Goal: Information Seeking & Learning: Learn about a topic

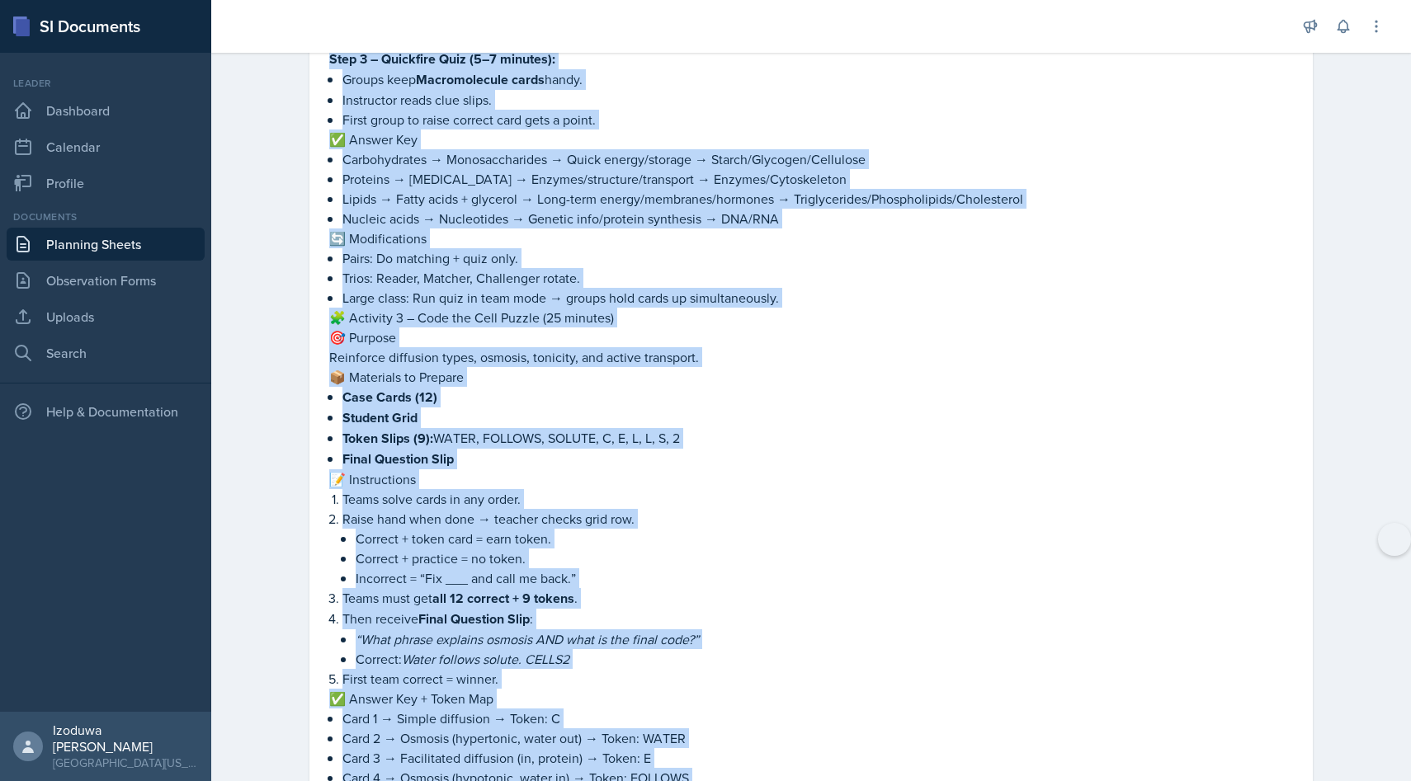
scroll to position [2756, 0]
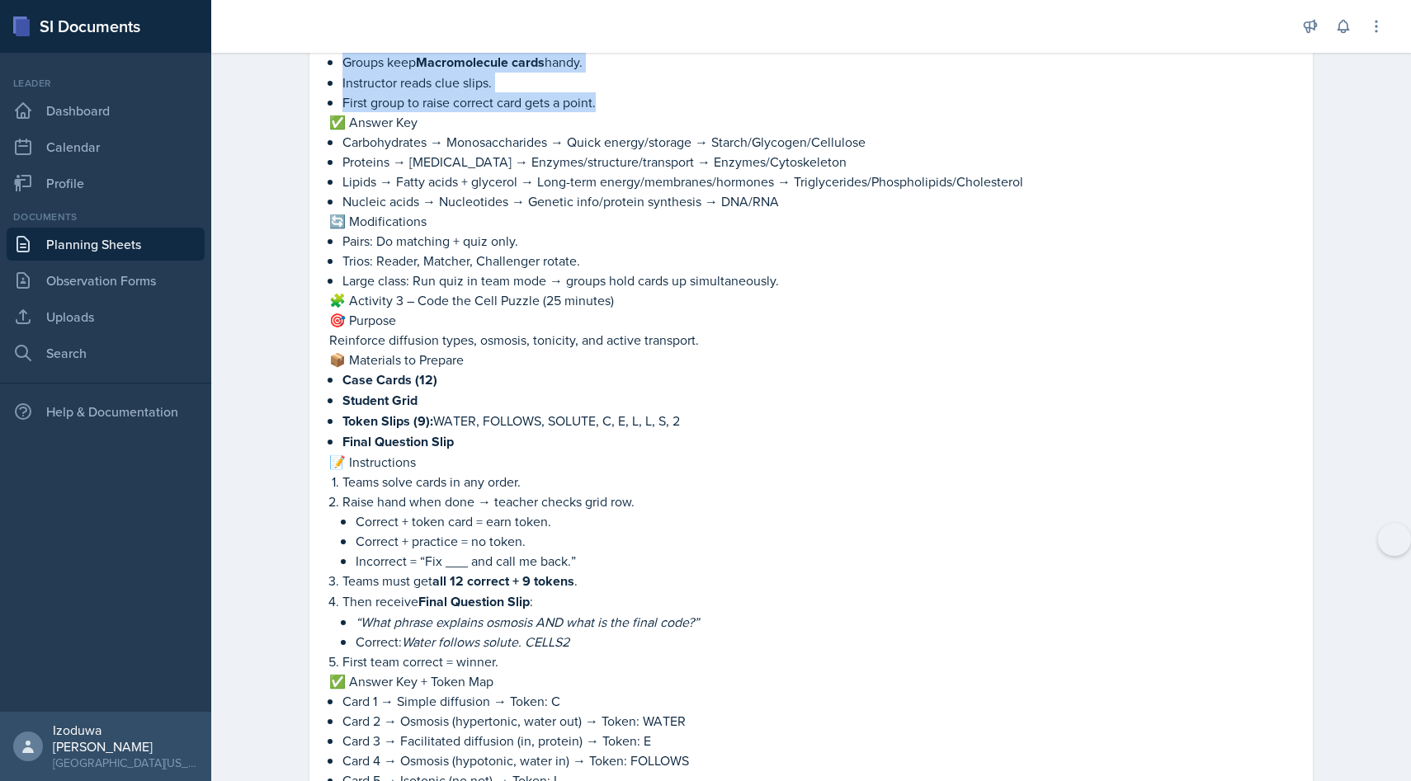
drag, startPoint x: 331, startPoint y: 190, endPoint x: 729, endPoint y: 83, distance: 412.4
click at [729, 83] on div "🧫 Activity 1 – [MEDICAL_DATA] Sorting + Four Corners (20 minutes) 🎯 Purpose Rei…" at bounding box center [811, 300] width 964 height 4670
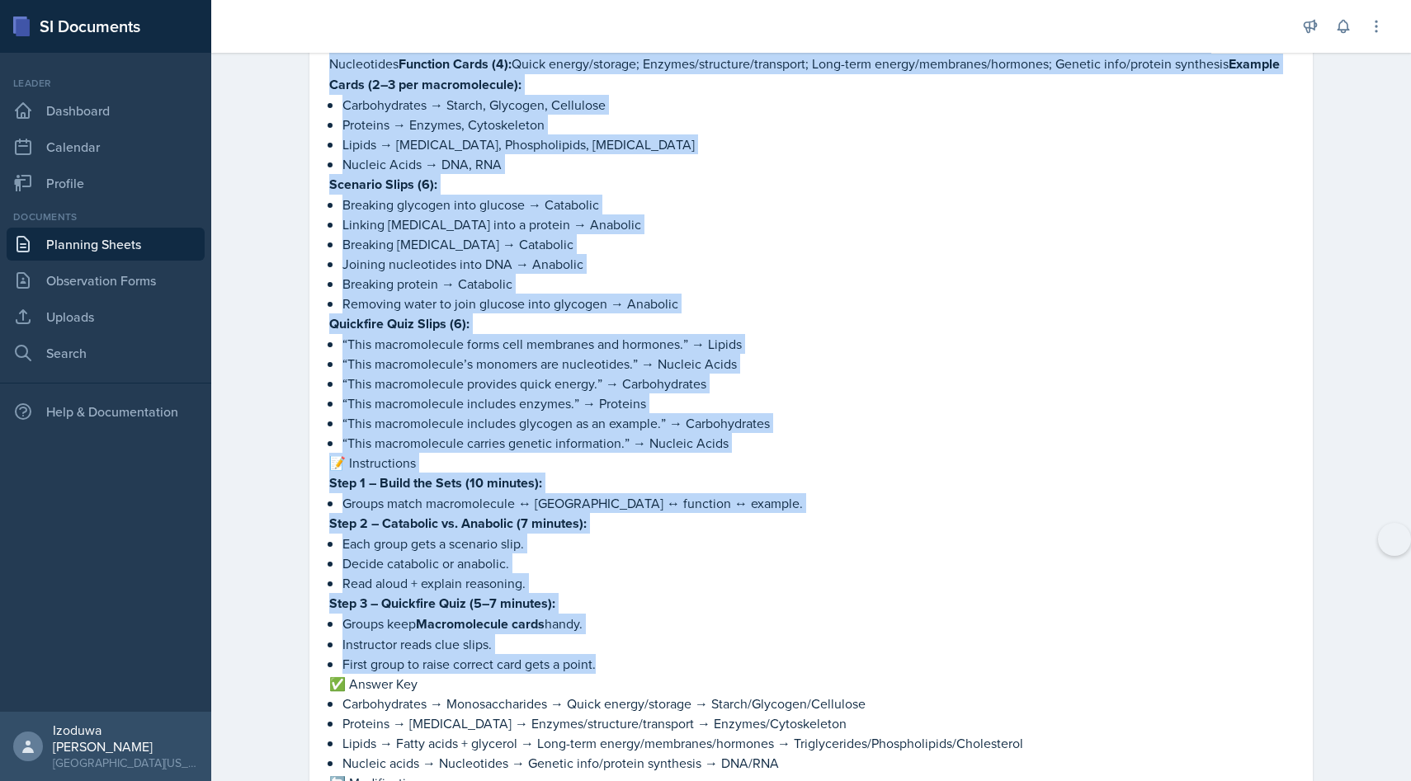
scroll to position [2190, 0]
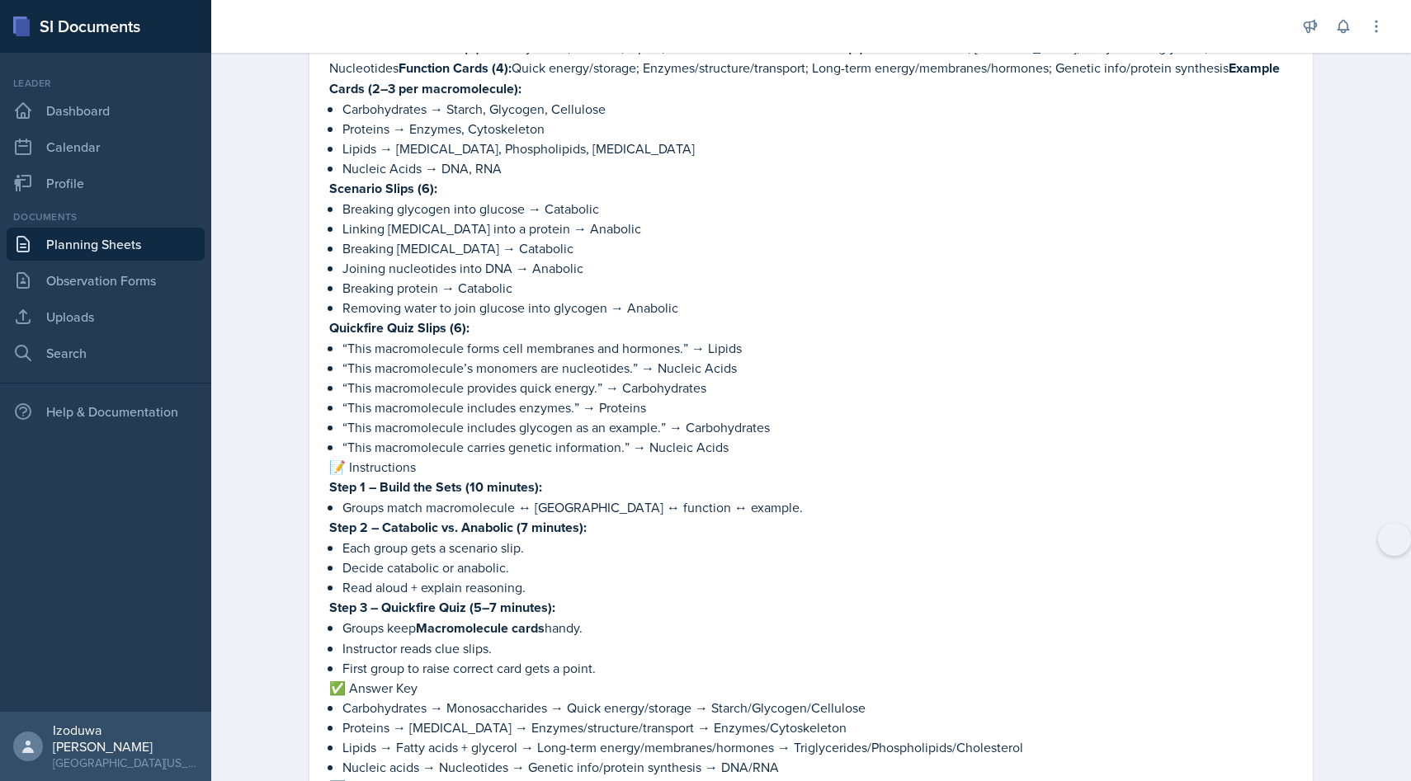
click at [687, 178] on p "Scenario Slips (6):" at bounding box center [811, 188] width 964 height 21
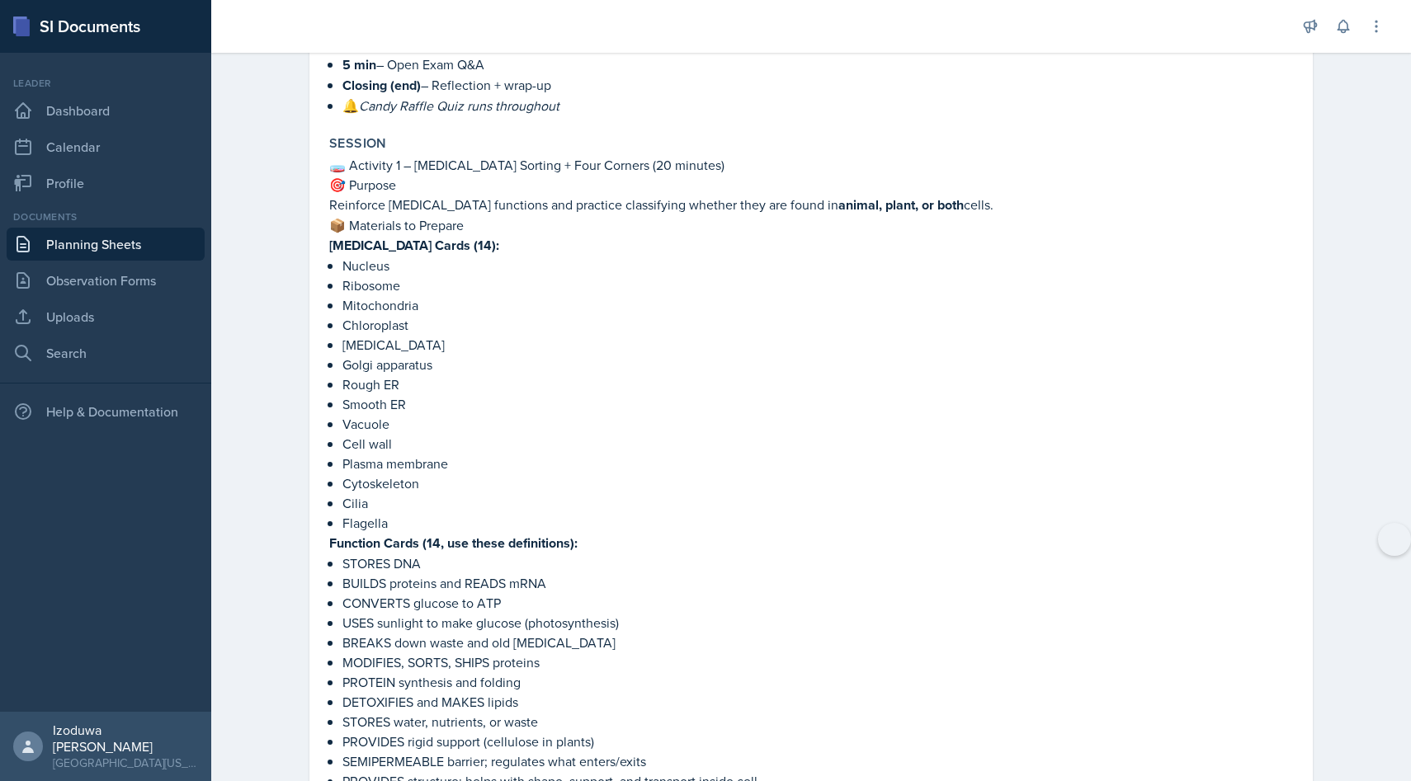
scroll to position [547, 0]
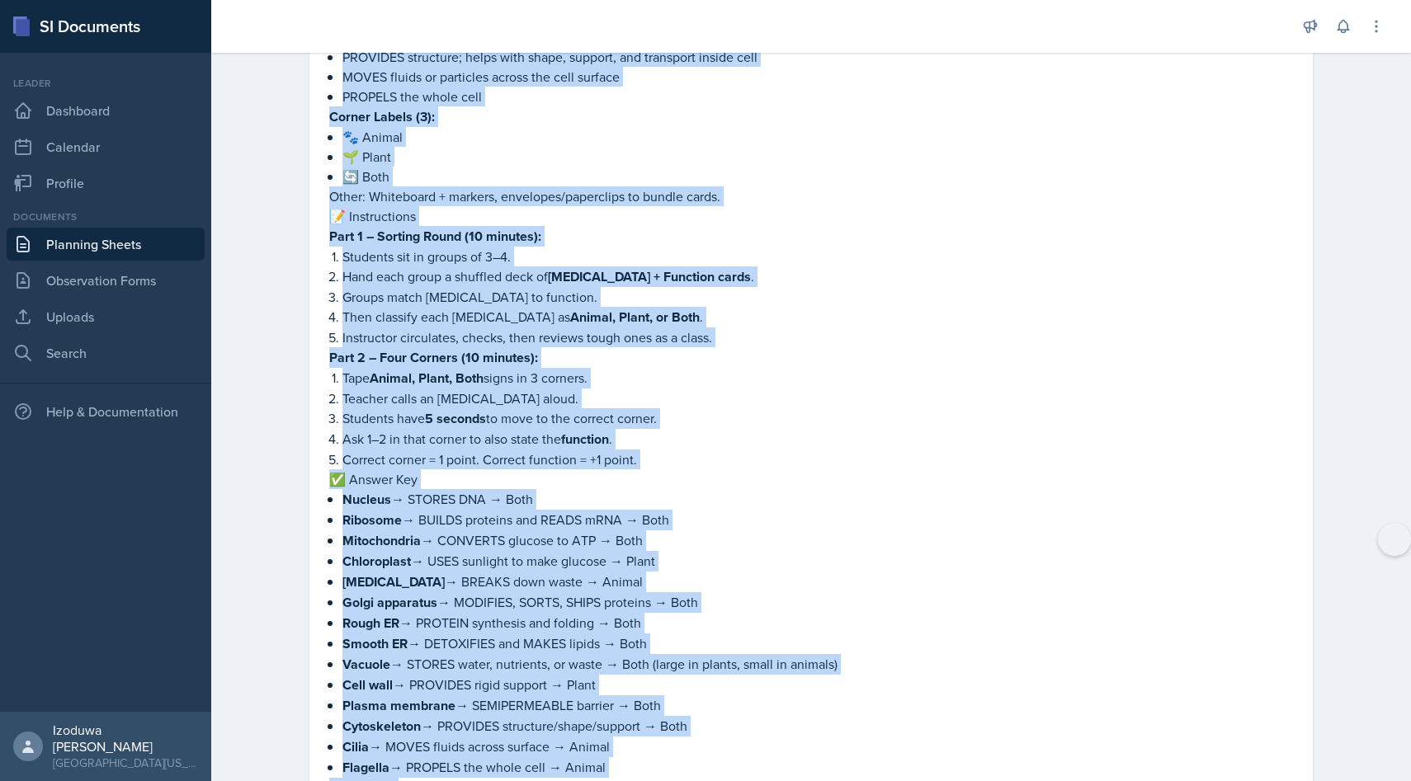
drag, startPoint x: 330, startPoint y: 175, endPoint x: 393, endPoint y: 777, distance: 605.5
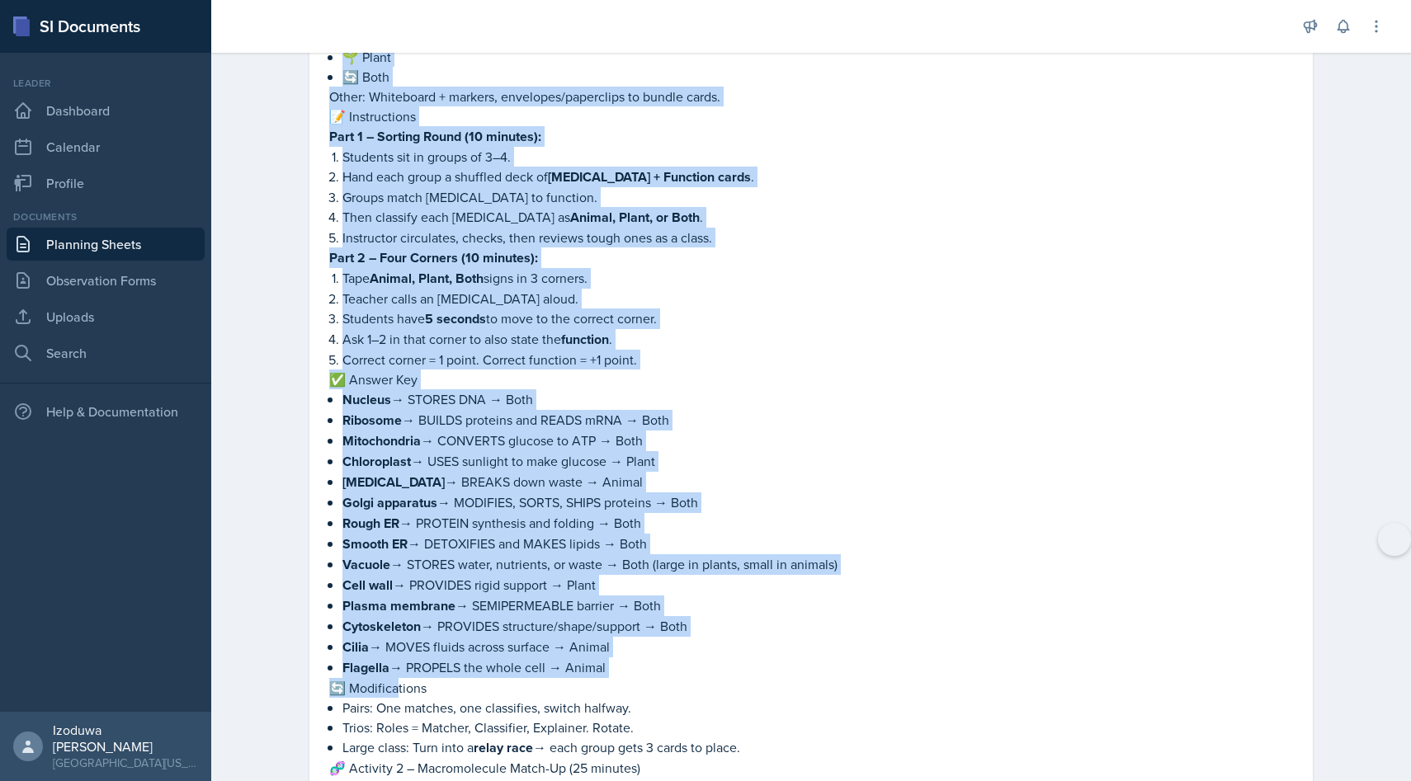
scroll to position [1408, 0]
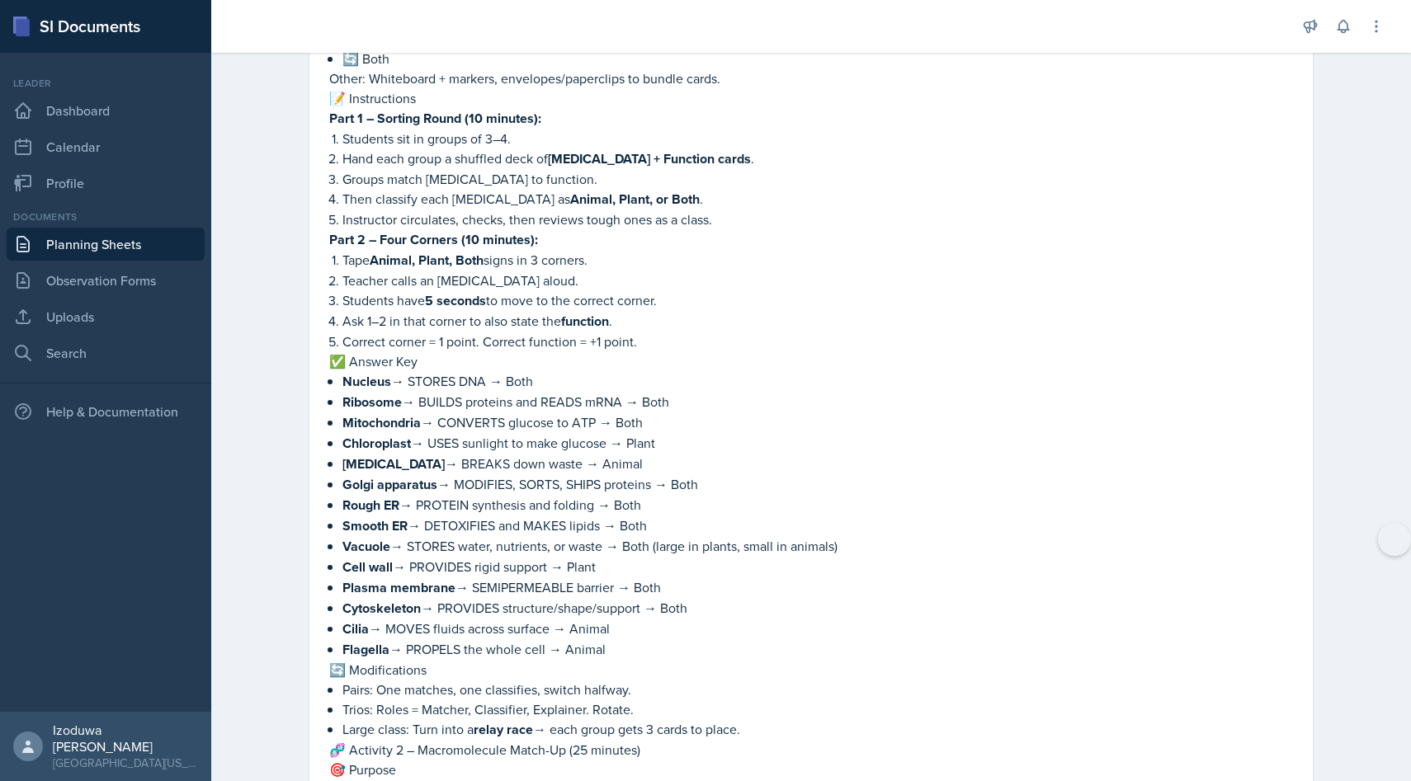
click at [417, 660] on p "🔄 Modifications" at bounding box center [811, 670] width 964 height 20
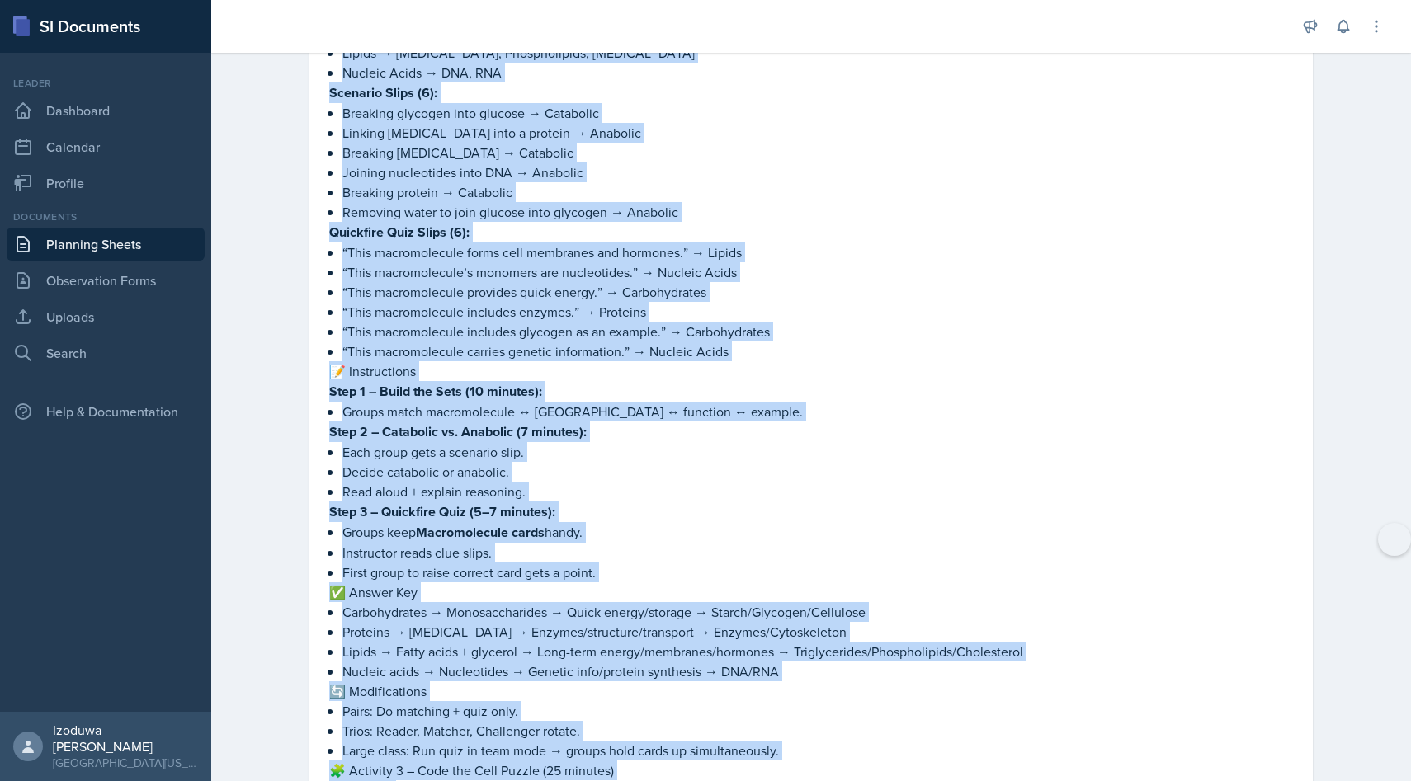
scroll to position [2305, 0]
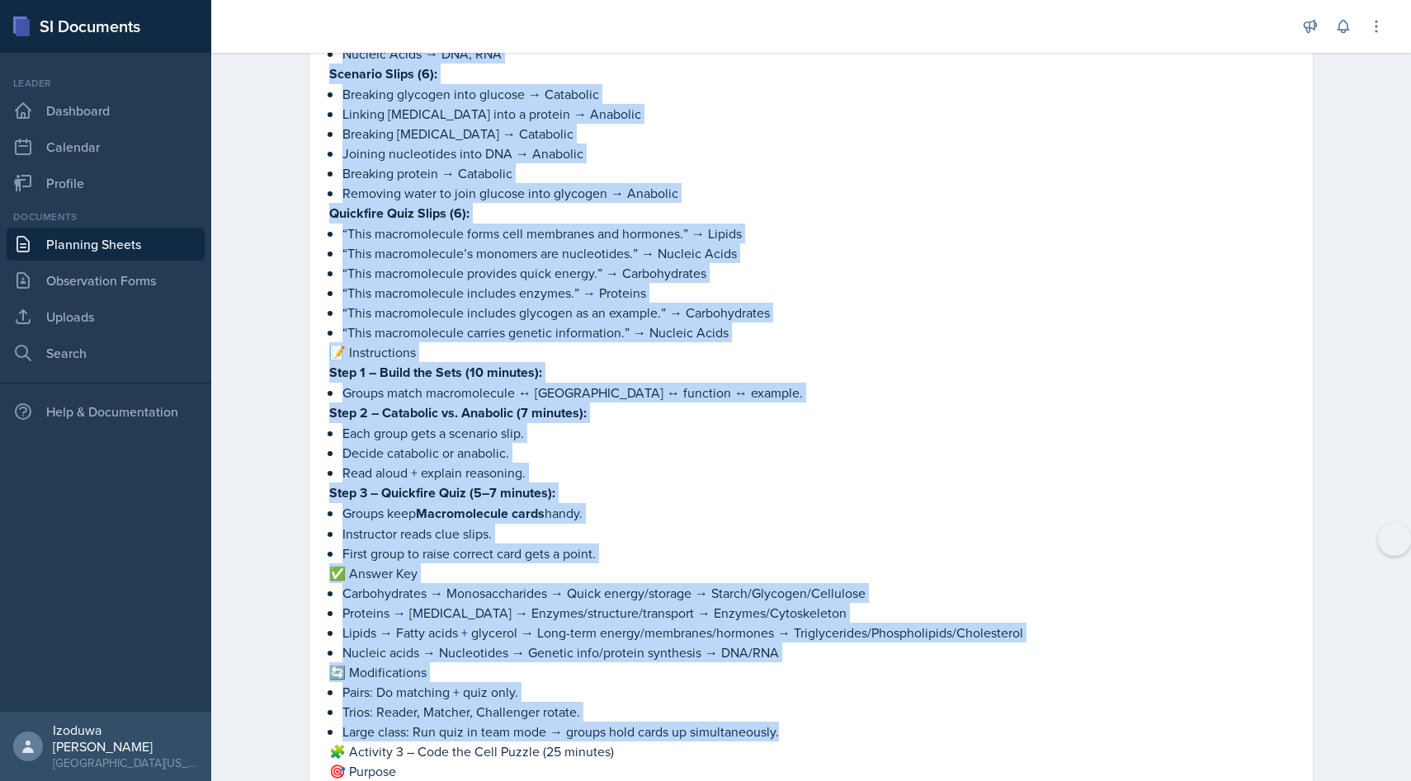
drag, startPoint x: 327, startPoint y: 171, endPoint x: 841, endPoint y: 704, distance: 739.8
click at [841, 704] on div "Session 🧫 Activity 1 – [MEDICAL_DATA] Sorting + Four Corners (20 minutes) 🎯 Pur…" at bounding box center [811, 741] width 977 height 4703
copy div "🧫 Loremips 8 – Dolorsita Consect + Adip Elitsed (11 doeiusm) 🎯 Tempori Utlabore…"
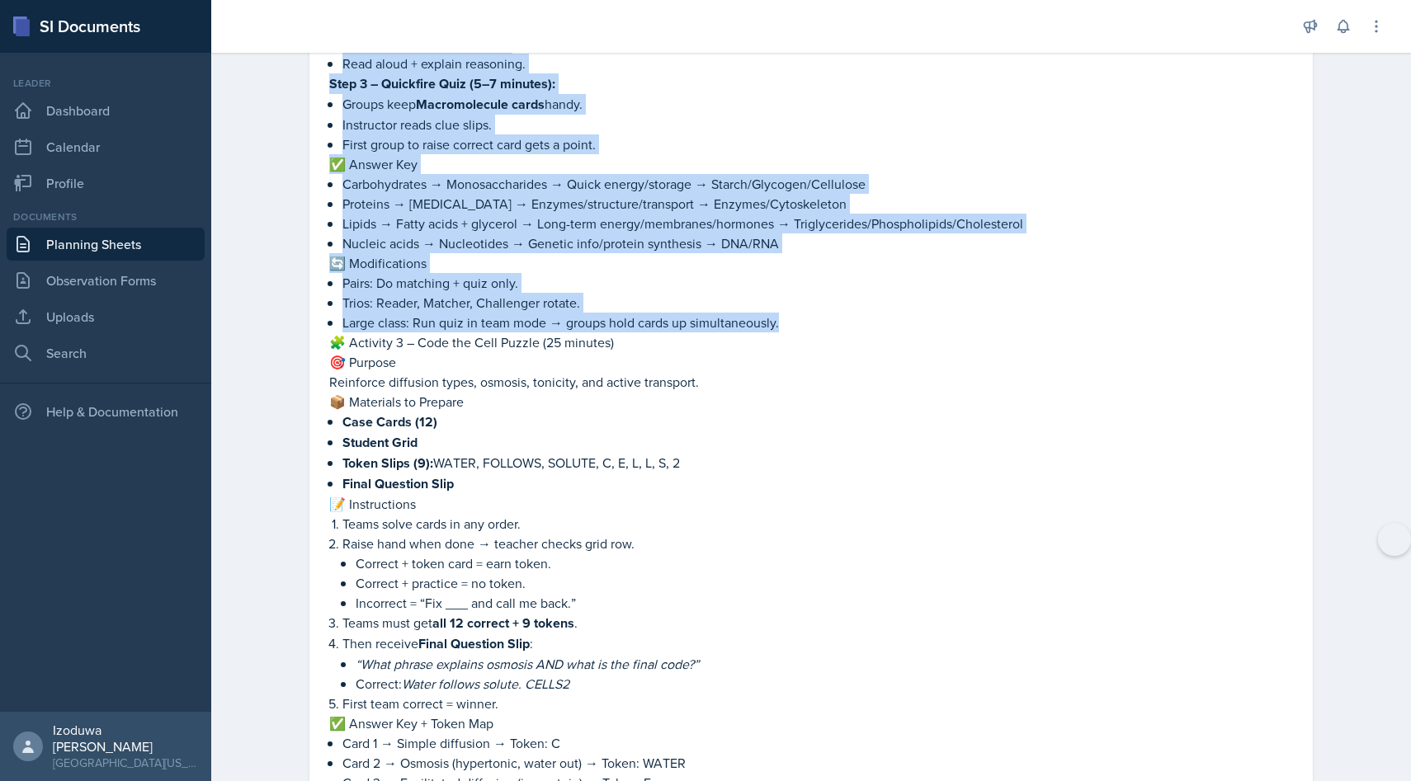
scroll to position [2720, 0]
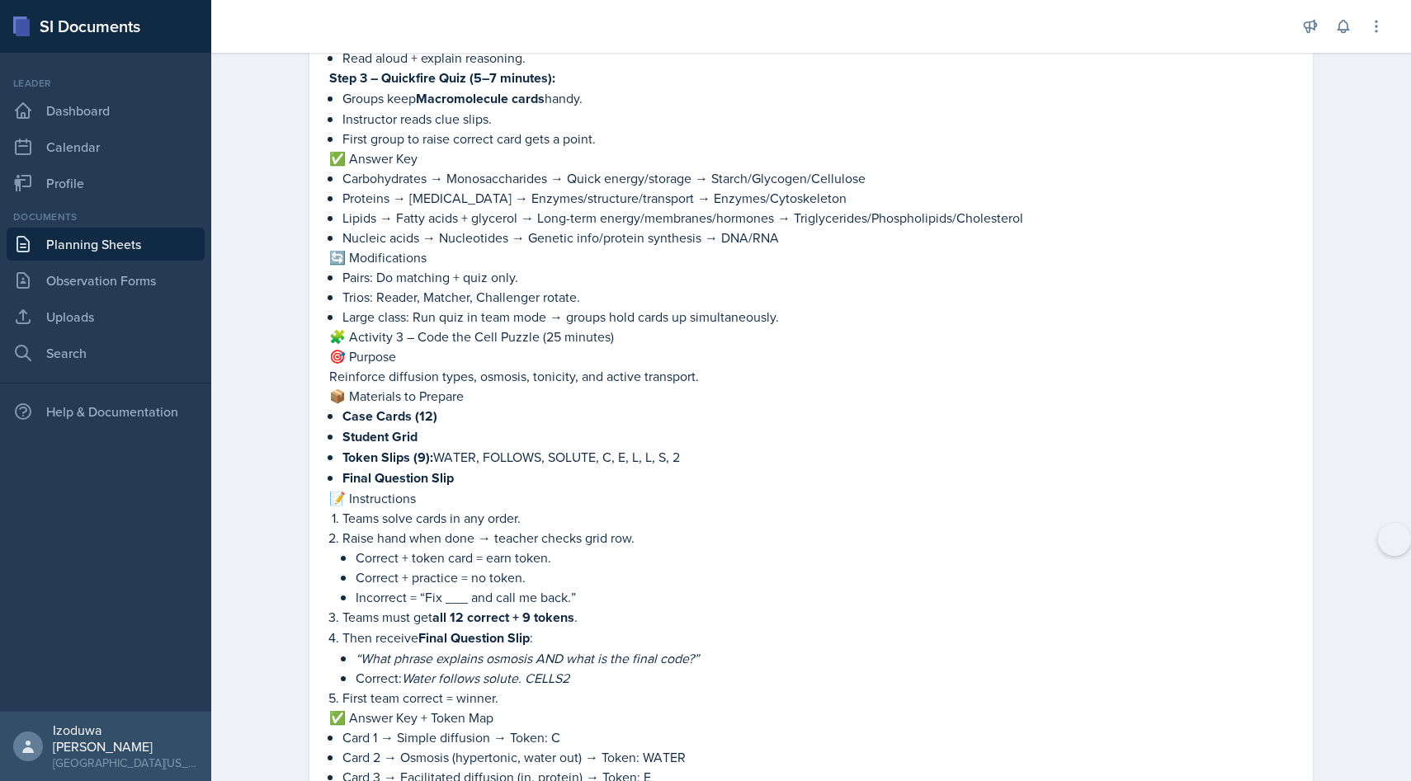
click at [441, 406] on p "Case Cards (12)" at bounding box center [817, 416] width 950 height 21
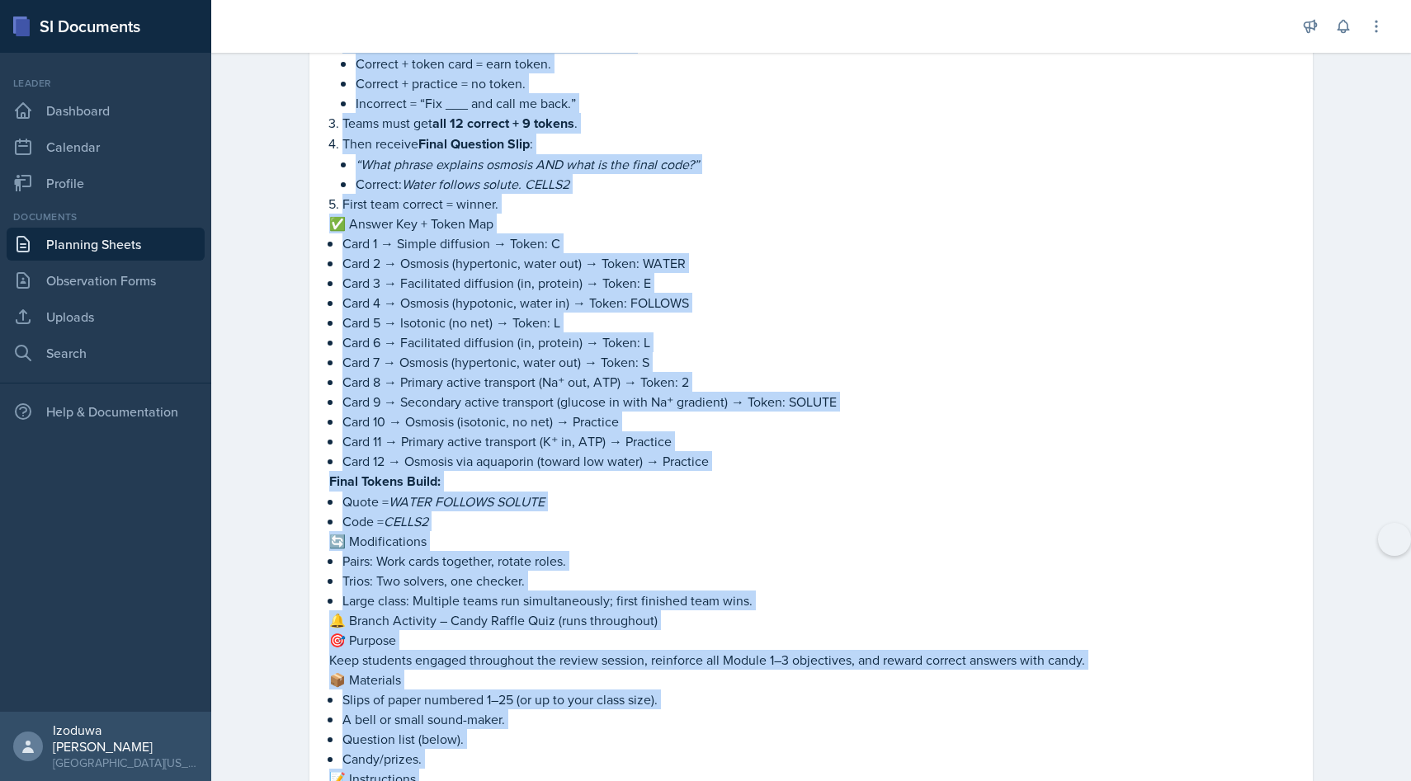
scroll to position [3227, 0]
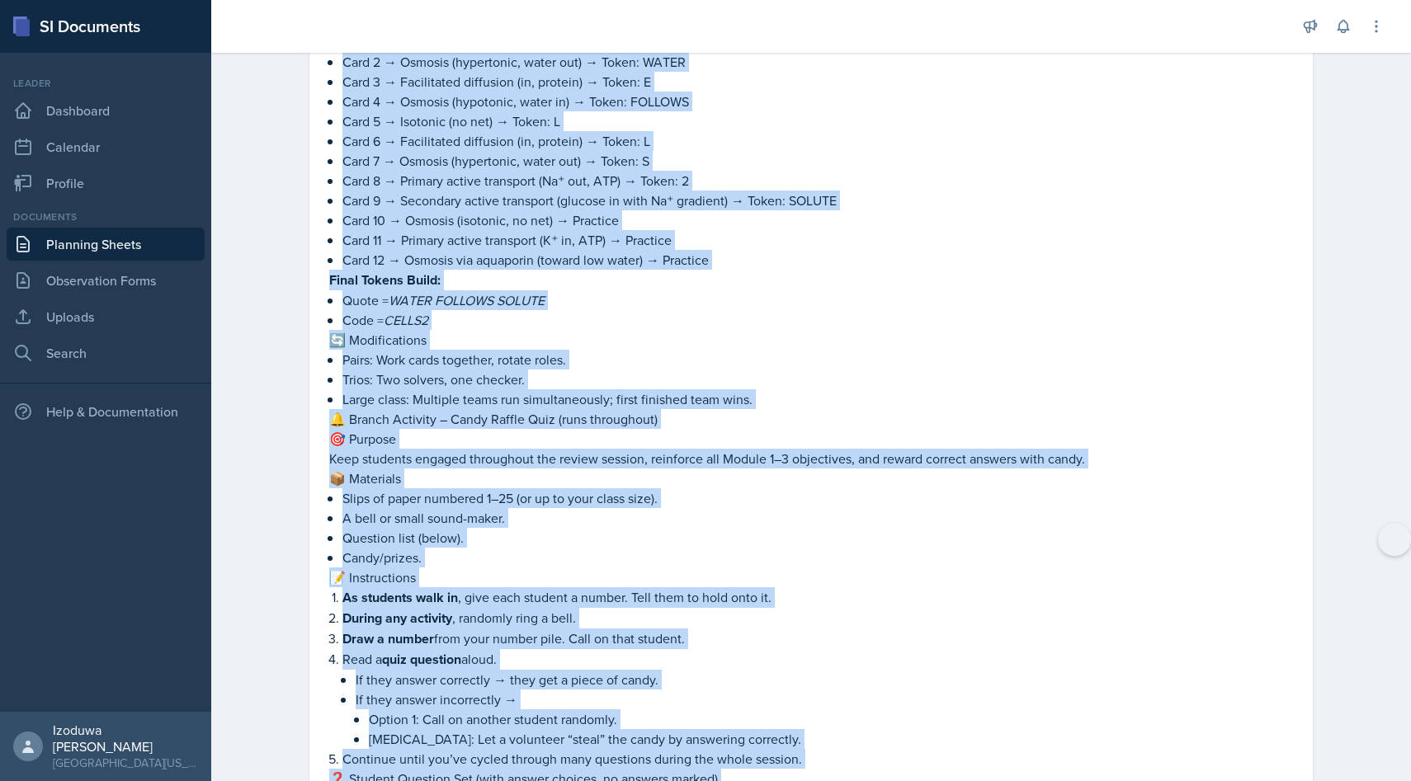
drag, startPoint x: 340, startPoint y: 320, endPoint x: 346, endPoint y: 775, distance: 455.4
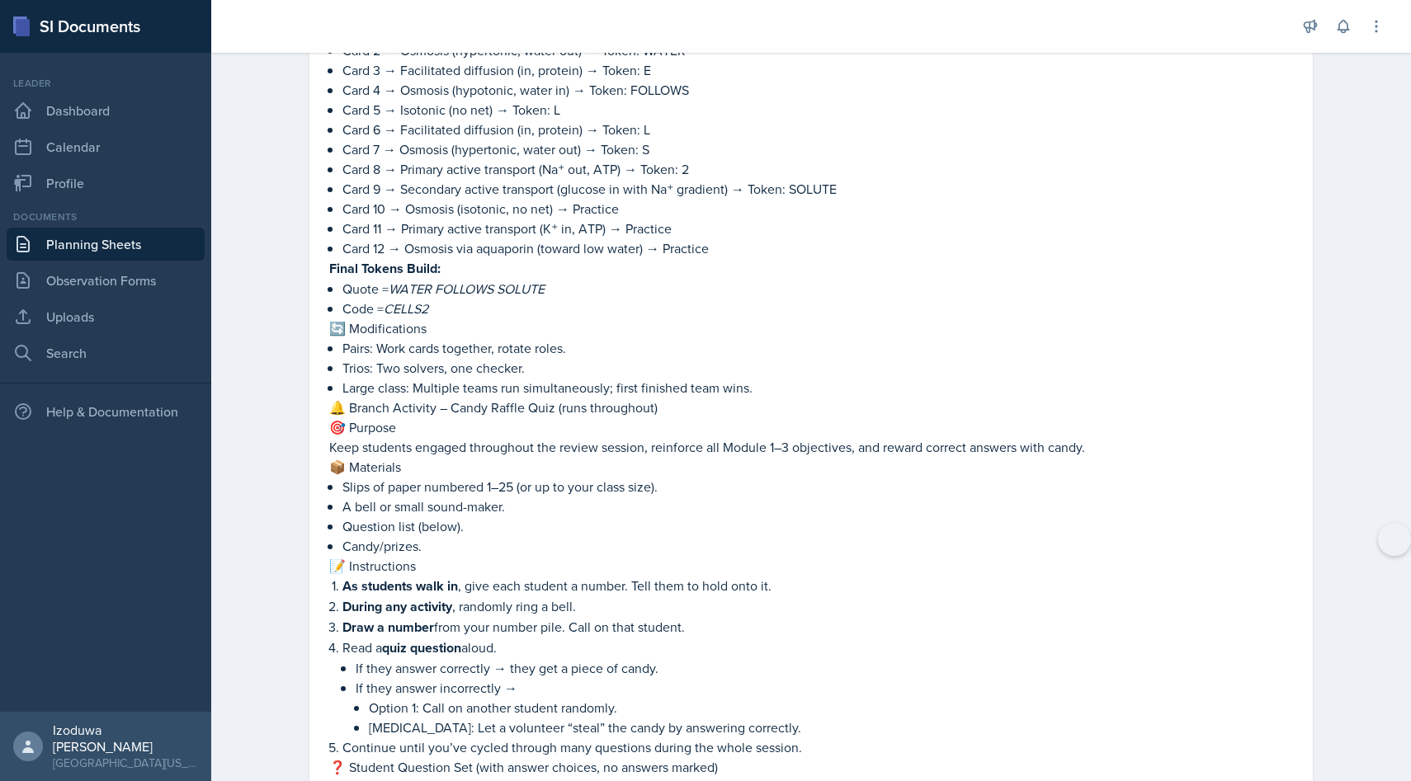
click at [354, 638] on p "Read a quiz question aloud." at bounding box center [817, 648] width 950 height 21
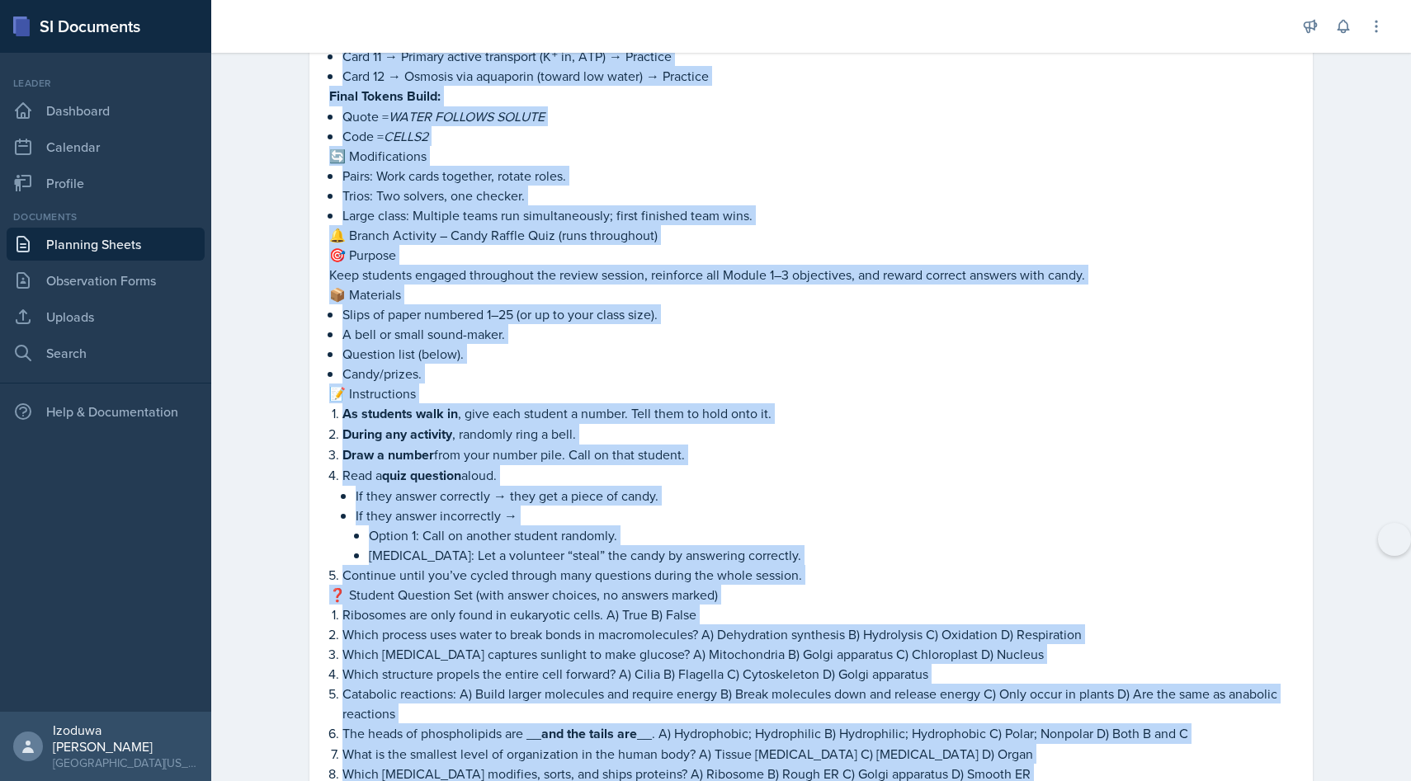
scroll to position [3607, 0]
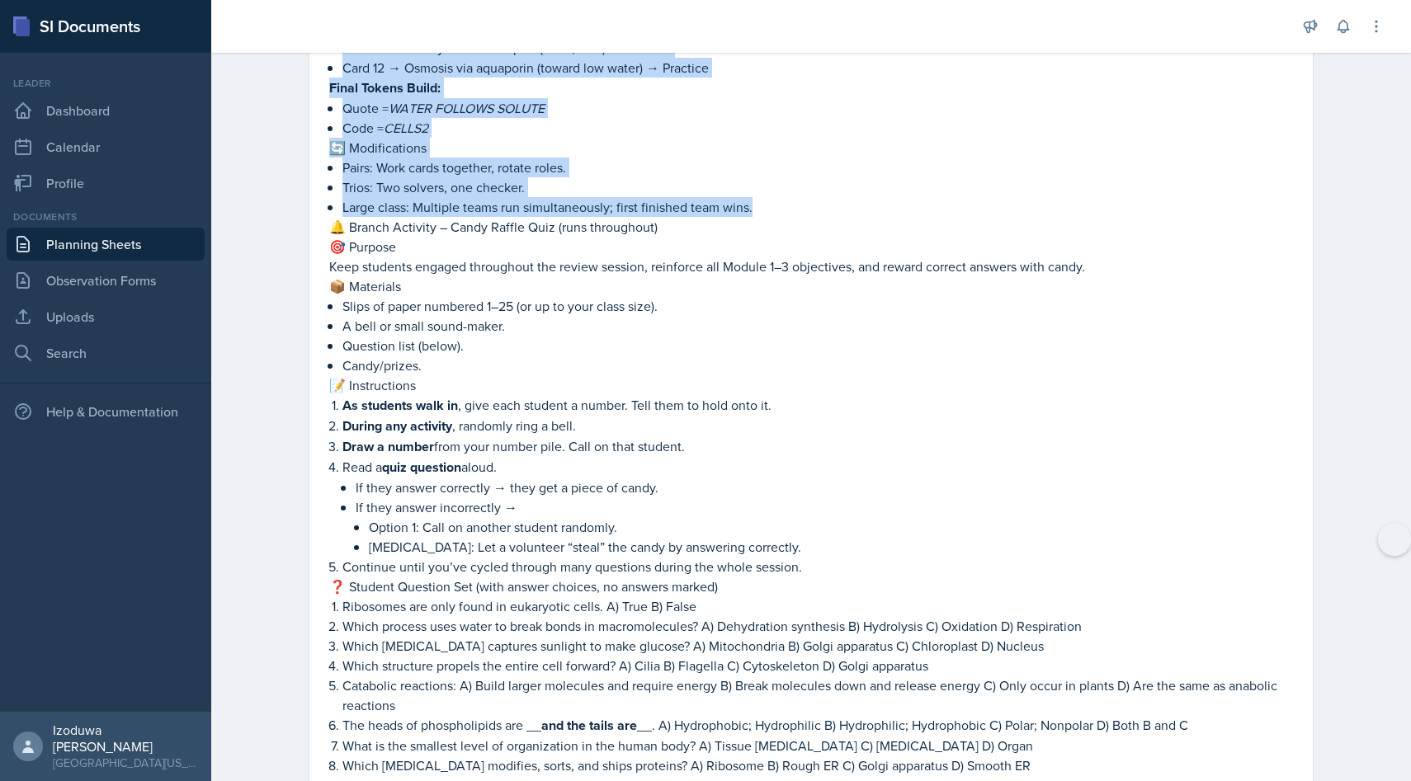
drag, startPoint x: 331, startPoint y: 376, endPoint x: 829, endPoint y: 189, distance: 532.3
copy div "🧩 Loremips 0 – Dolo sit Amet Consec (21 adipisc) 🎯 Elitsed Doeiusmod temporinc …"
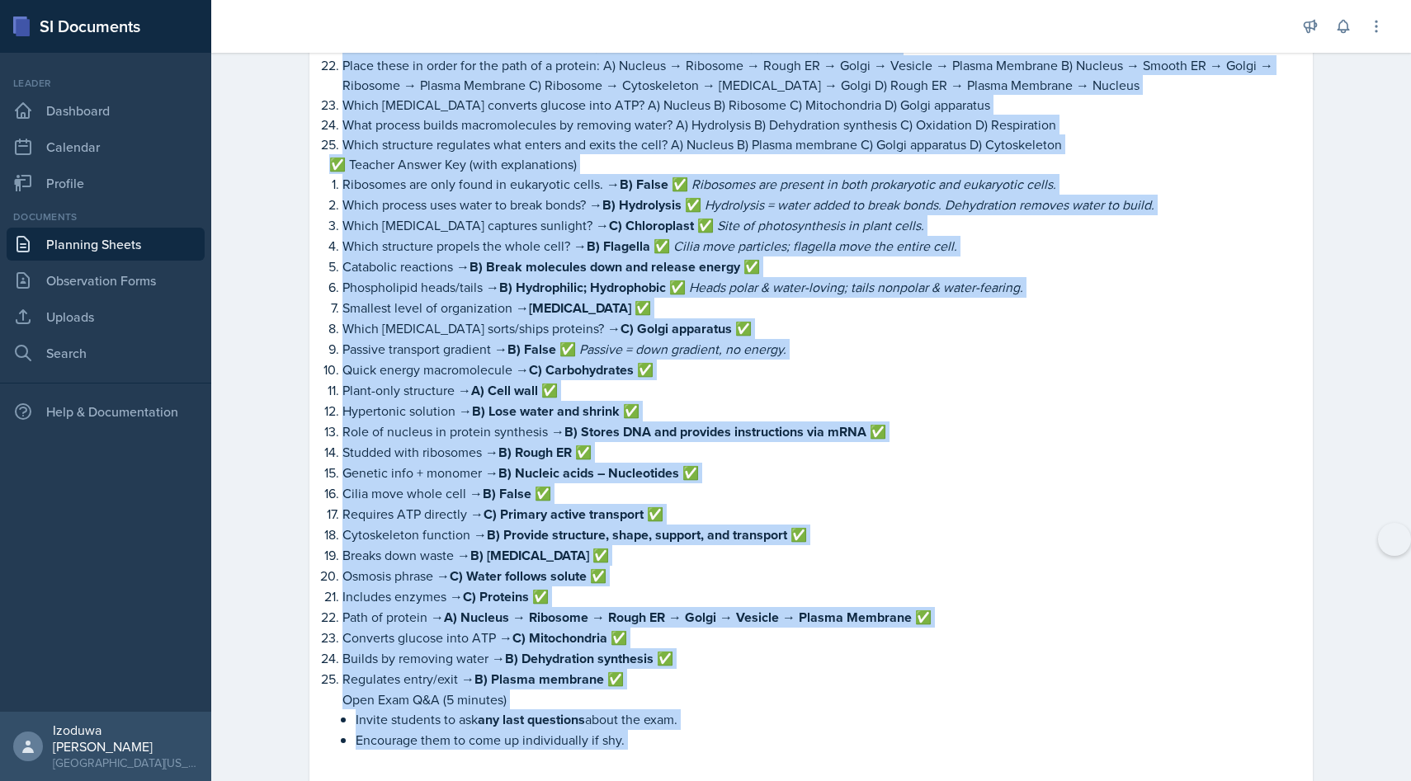
scroll to position [4637, 0]
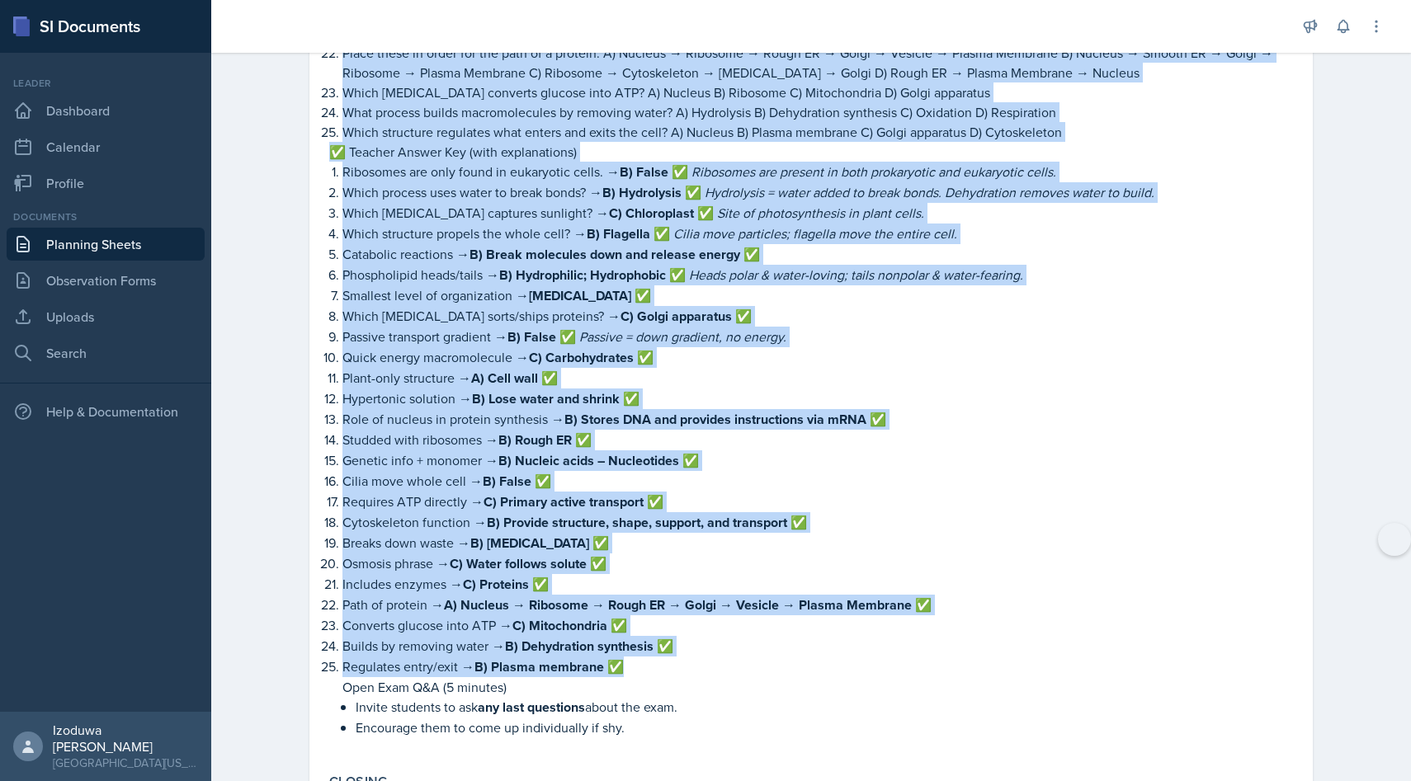
drag, startPoint x: 329, startPoint y: 469, endPoint x: 634, endPoint y: 629, distance: 343.9
copy div "❓ Loremip Dolorsit Ame (cons adipis elitsed, do eiusmod tempor) Incididun utl e…"
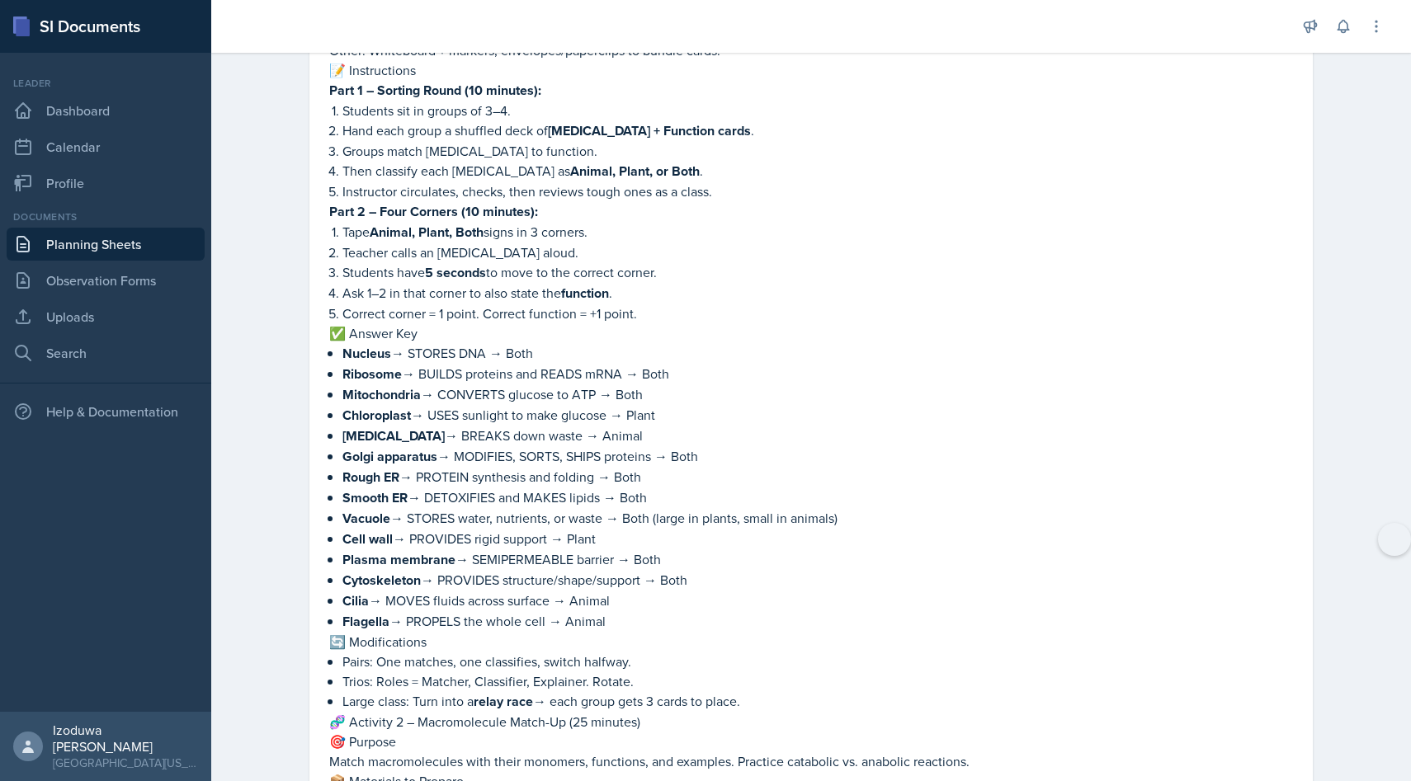
scroll to position [1461, 0]
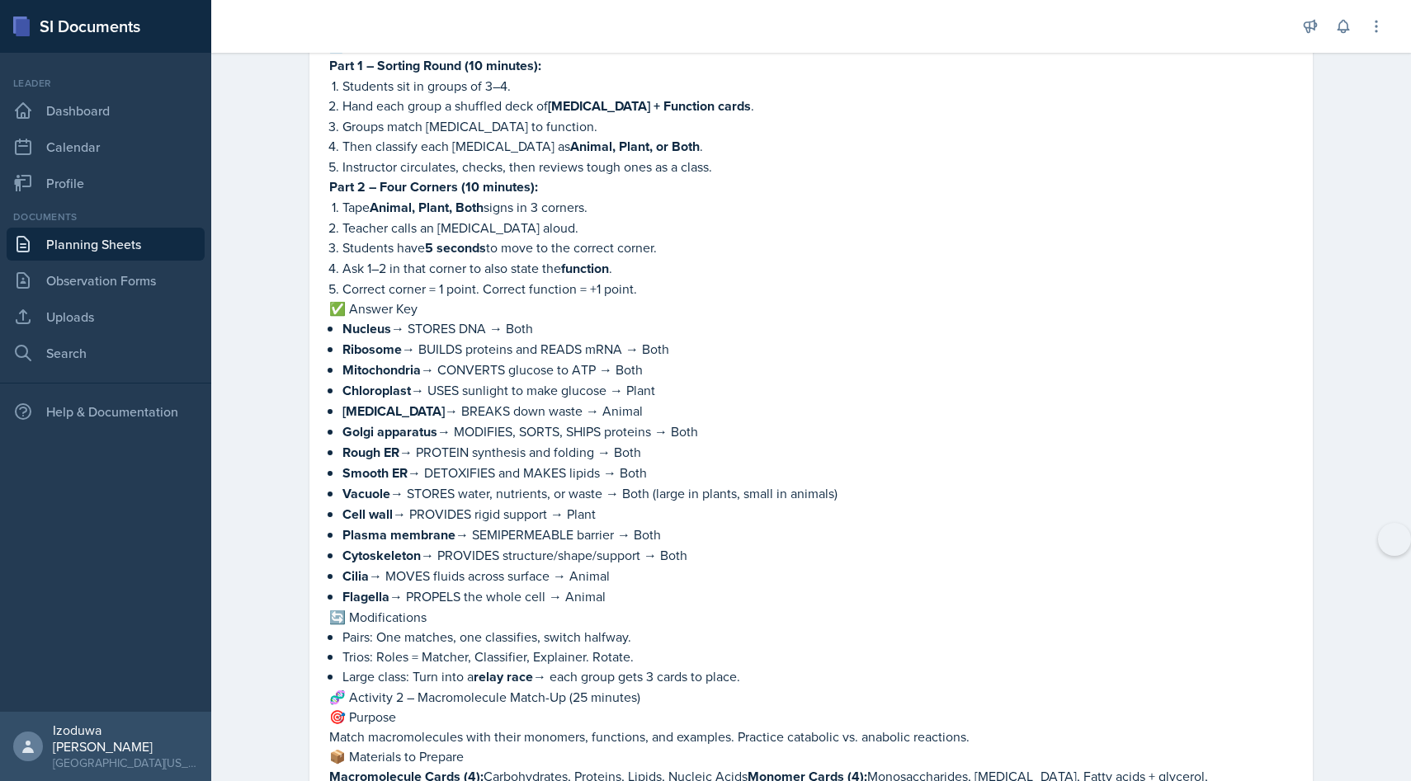
drag, startPoint x: 342, startPoint y: 318, endPoint x: 613, endPoint y: 579, distance: 376.3
click at [613, 579] on ul "Nucleus → STORES DNA → Both Ribosome → BUILDS proteins and READS mRNA → Both Mi…" at bounding box center [817, 462] width 950 height 289
copy ul "Nucleus → STORES DNA → Both Ribosome → BUILDS proteins and READS mRNA → Both Mi…"
